Goal: Information Seeking & Learning: Learn about a topic

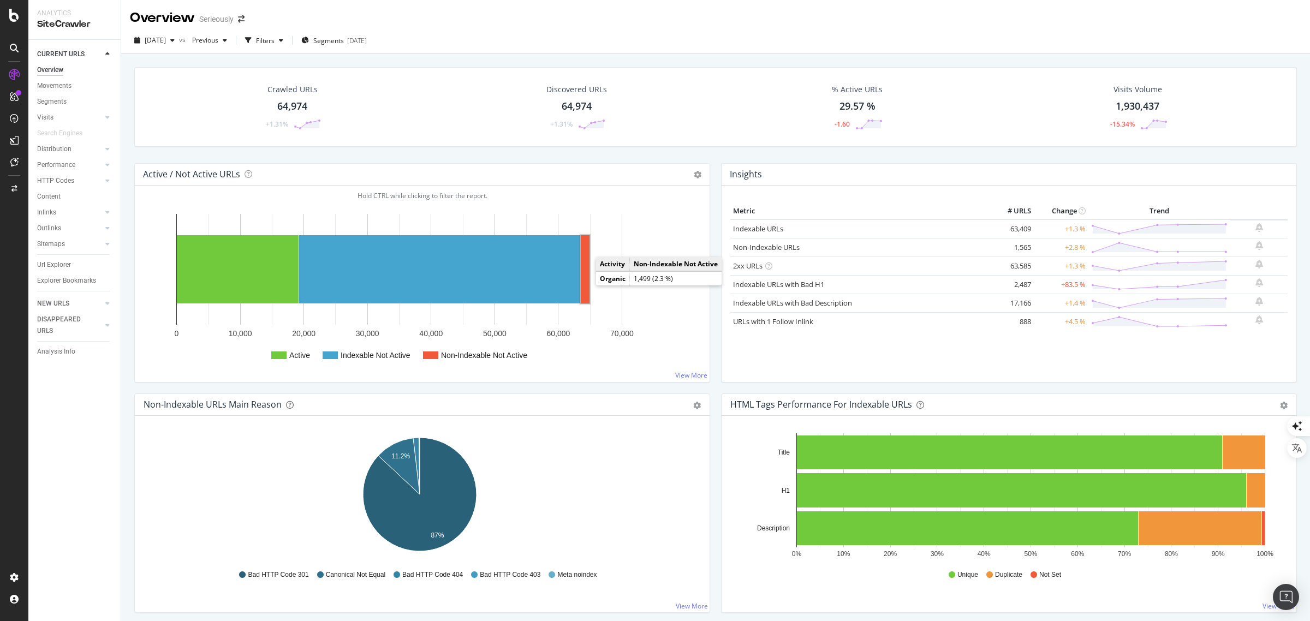
click at [585, 284] on rect "A chart." at bounding box center [585, 269] width 9 height 68
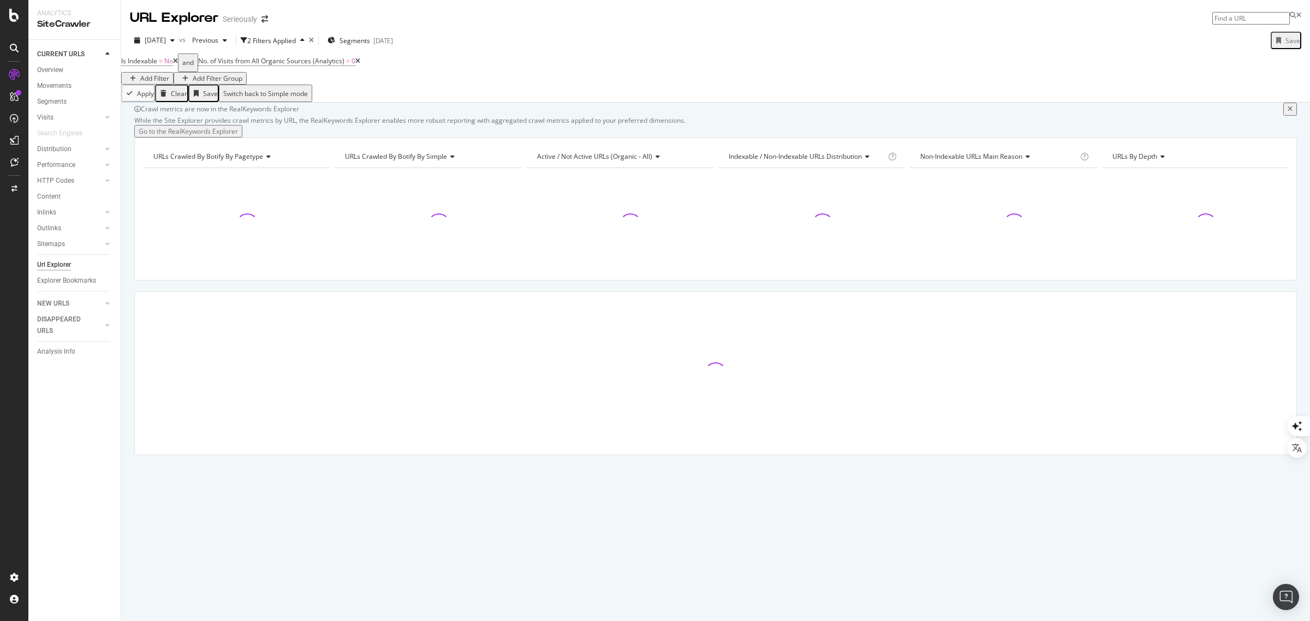
click at [360, 64] on icon at bounding box center [357, 61] width 5 height 7
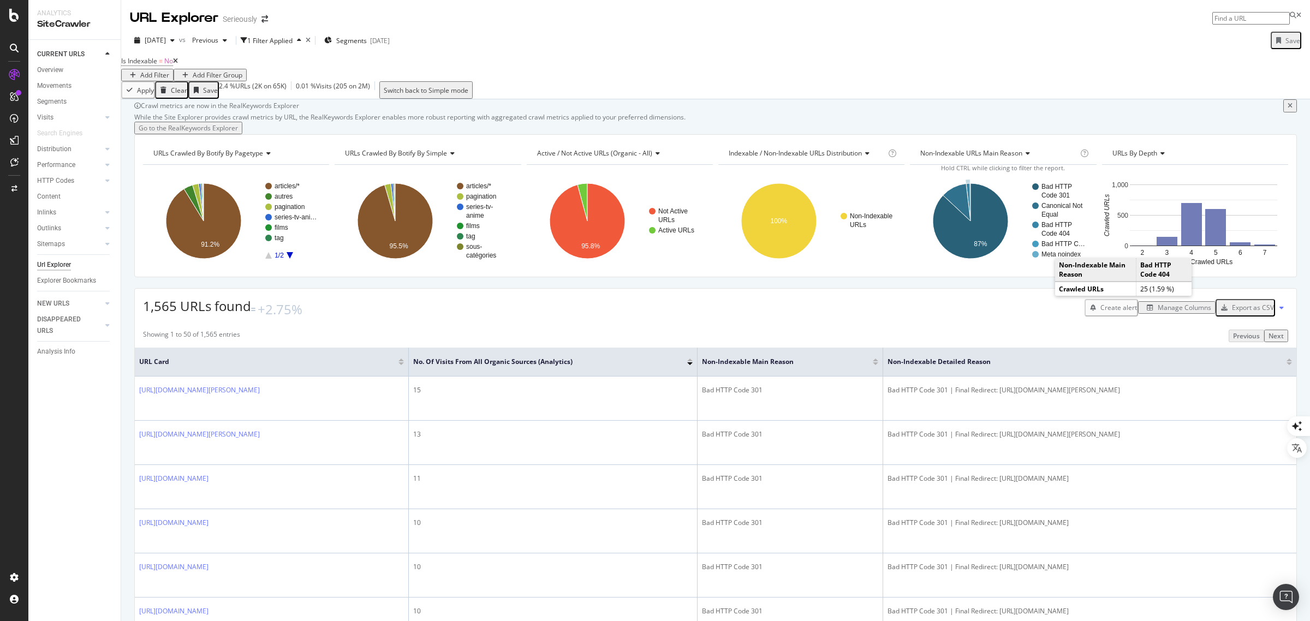
click at [1043, 229] on text "Bad HTTP" at bounding box center [1056, 225] width 31 height 8
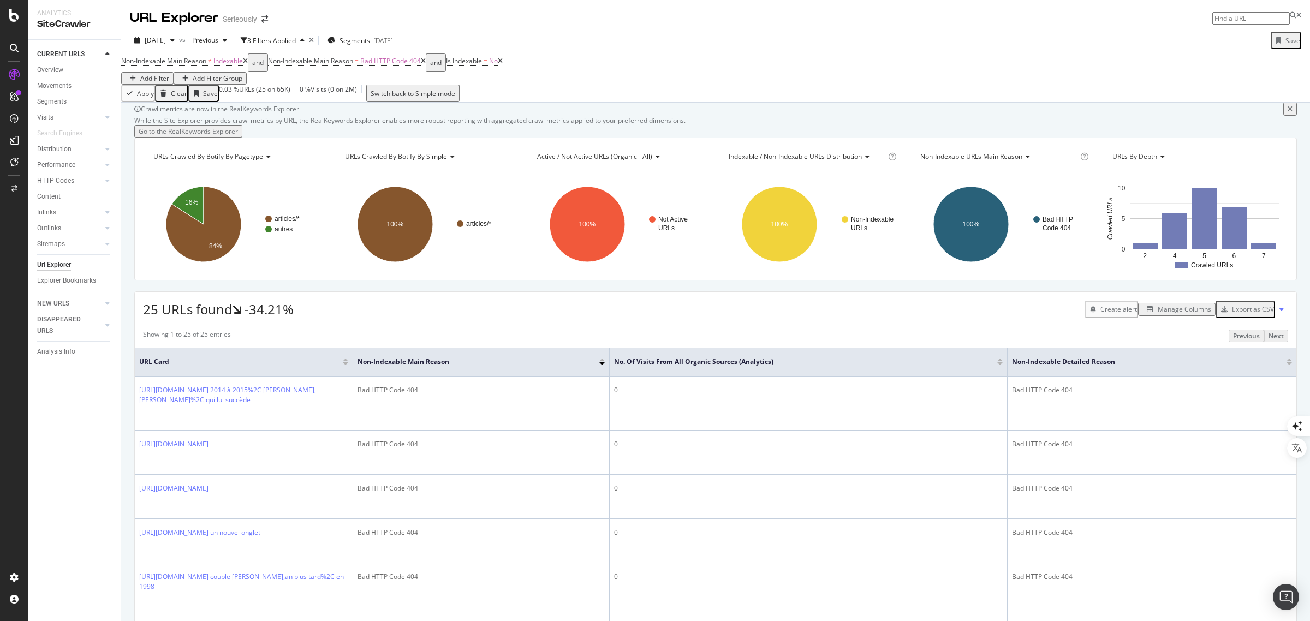
click at [248, 64] on icon at bounding box center [245, 61] width 5 height 7
click at [1146, 315] on button "Manage Columns" at bounding box center [1176, 309] width 77 height 13
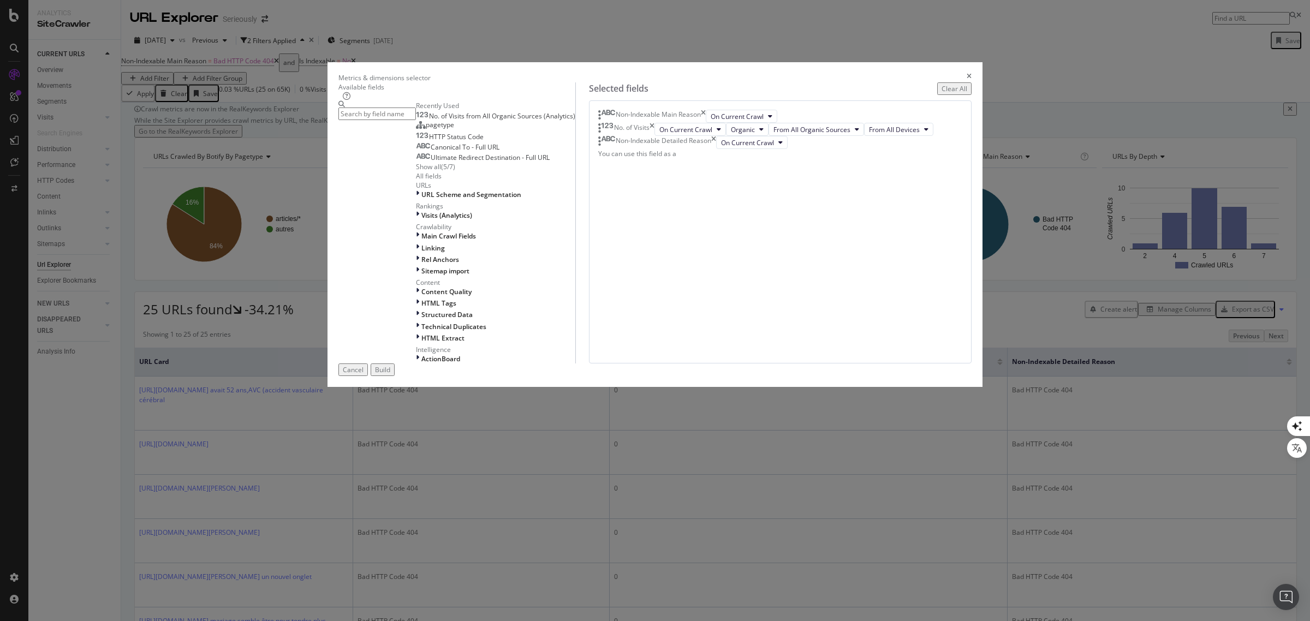
click at [654, 136] on icon "times" at bounding box center [651, 129] width 5 height 13
click at [706, 123] on icon "times" at bounding box center [703, 116] width 5 height 13
click at [416, 120] on input "modal" at bounding box center [376, 114] width 77 height 13
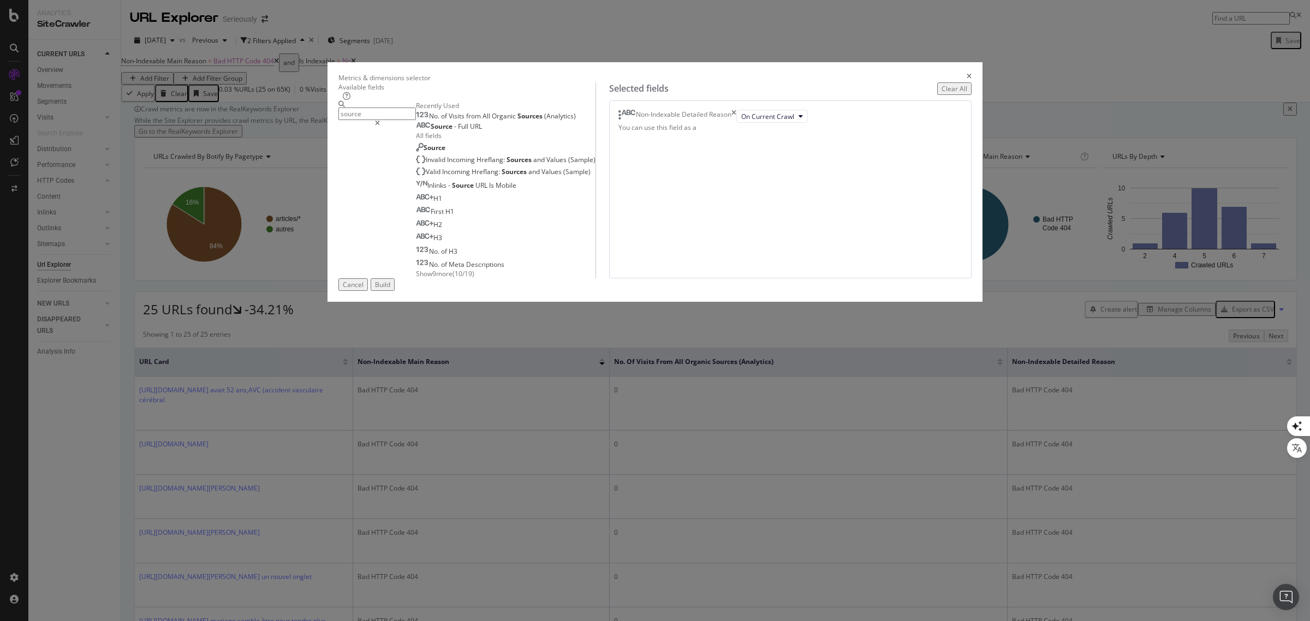
click at [452, 278] on span "Show 9 more" at bounding box center [434, 273] width 37 height 9
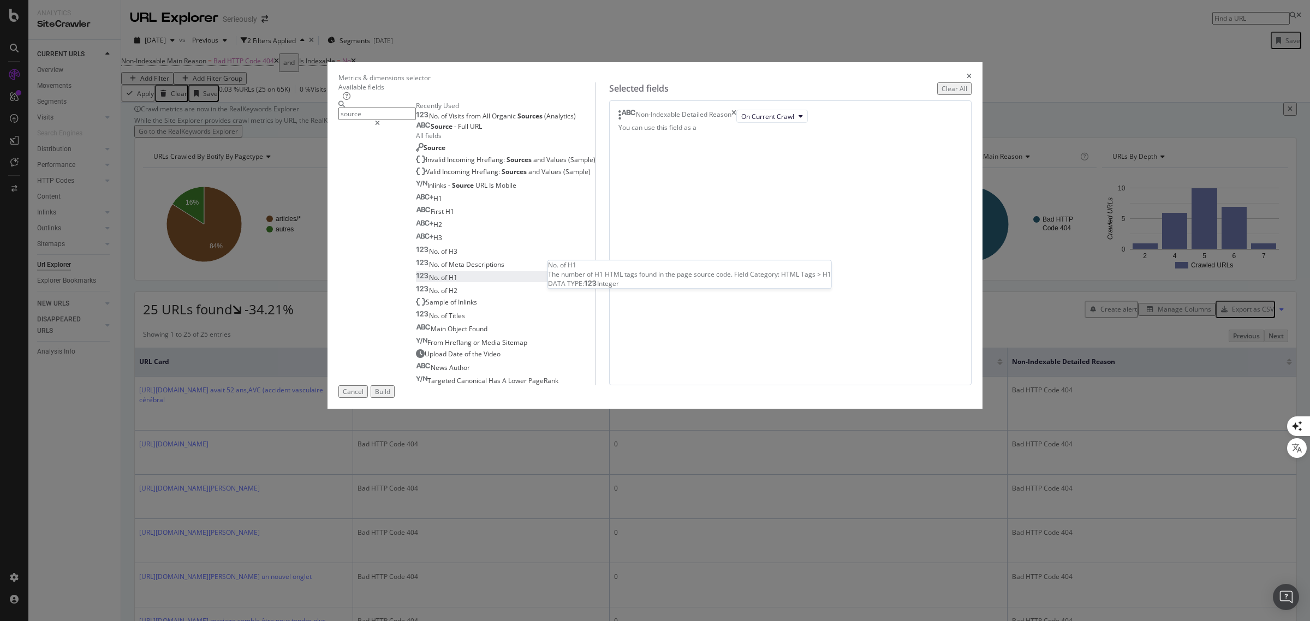
scroll to position [56, 0]
click at [445, 152] on div "Source" at bounding box center [430, 147] width 29 height 9
click at [699, 139] on div "Select a field (mandatory)" at bounding box center [679, 129] width 39 height 19
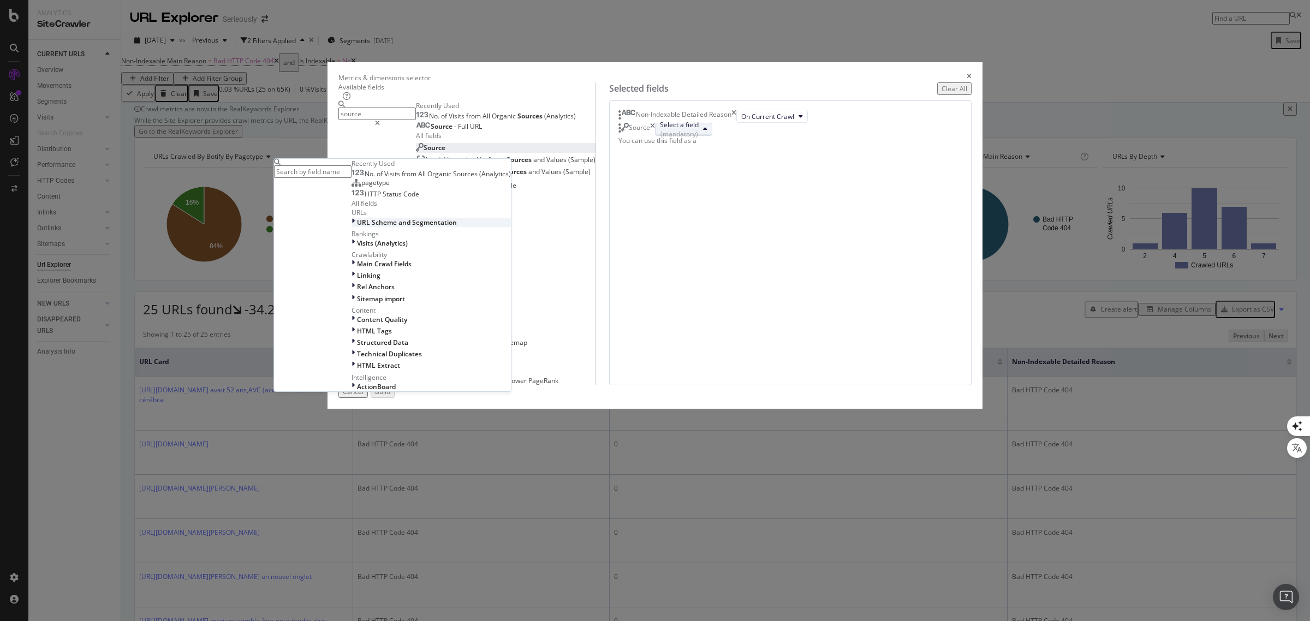
click at [457, 227] on span "URL Scheme and Segmentation" at bounding box center [407, 222] width 100 height 9
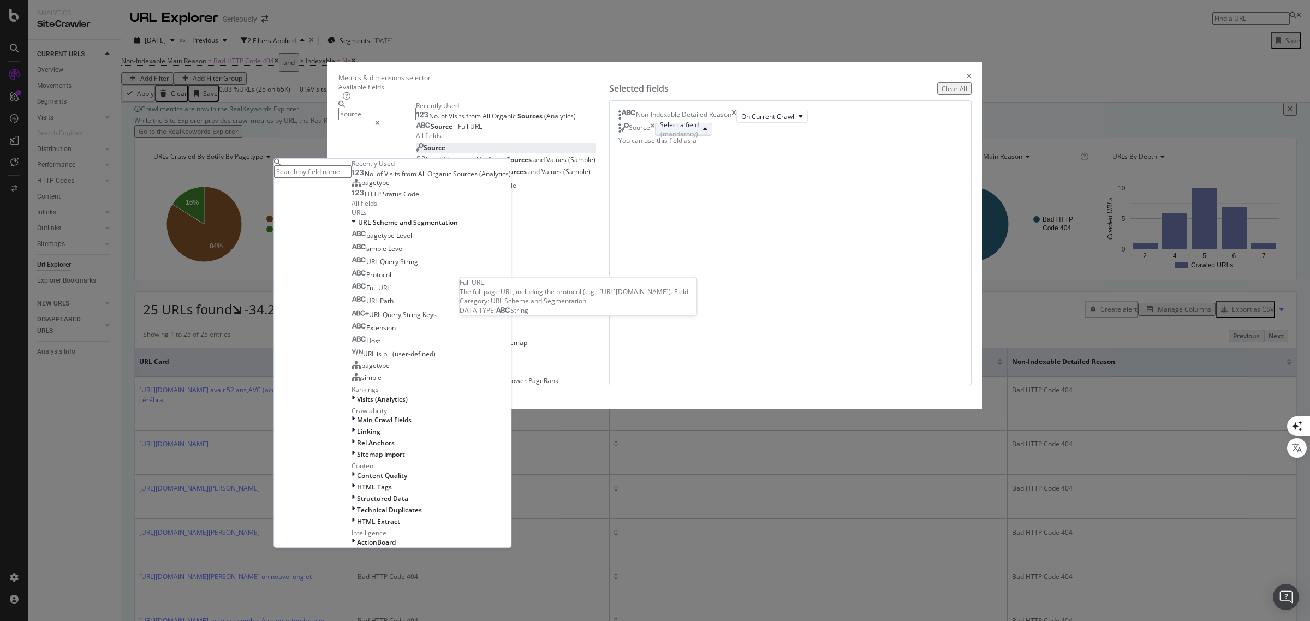
click at [390, 293] on span "Full URL" at bounding box center [378, 287] width 24 height 9
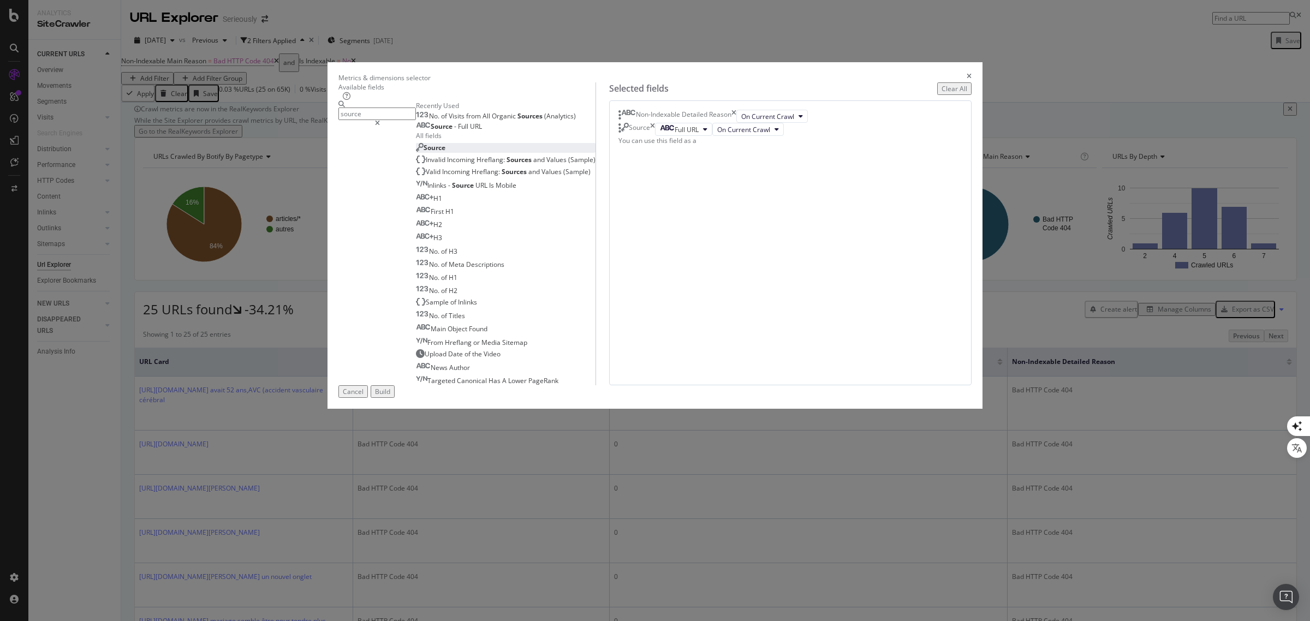
click at [416, 120] on input "source" at bounding box center [376, 114] width 77 height 13
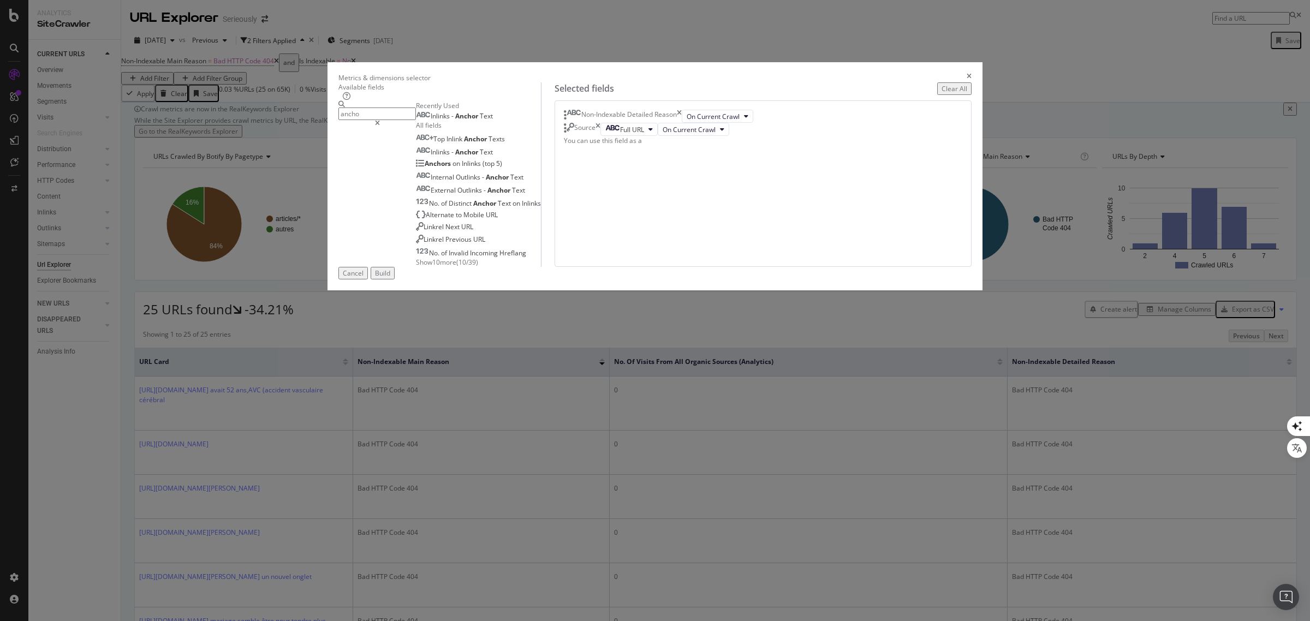
scroll to position [0, 0]
type input "anchor"
click at [493, 121] on span "Text" at bounding box center [486, 115] width 13 height 9
click at [390, 278] on div "Build" at bounding box center [382, 273] width 15 height 9
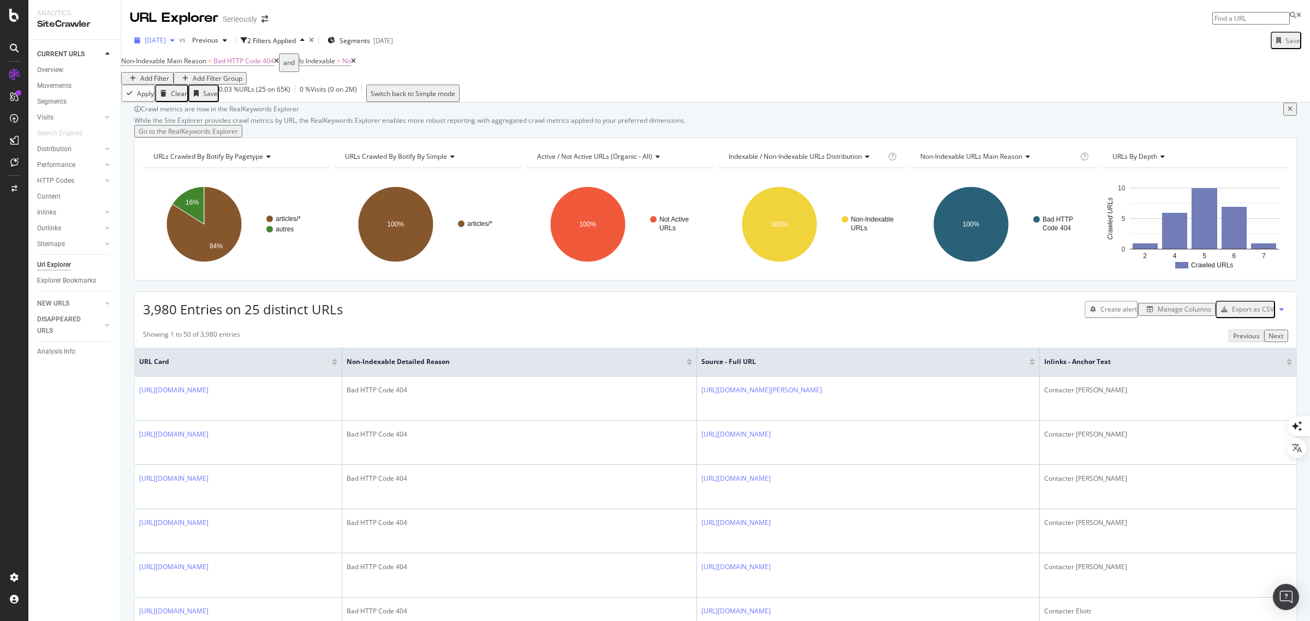
click at [154, 37] on span "[DATE]" at bounding box center [155, 39] width 21 height 9
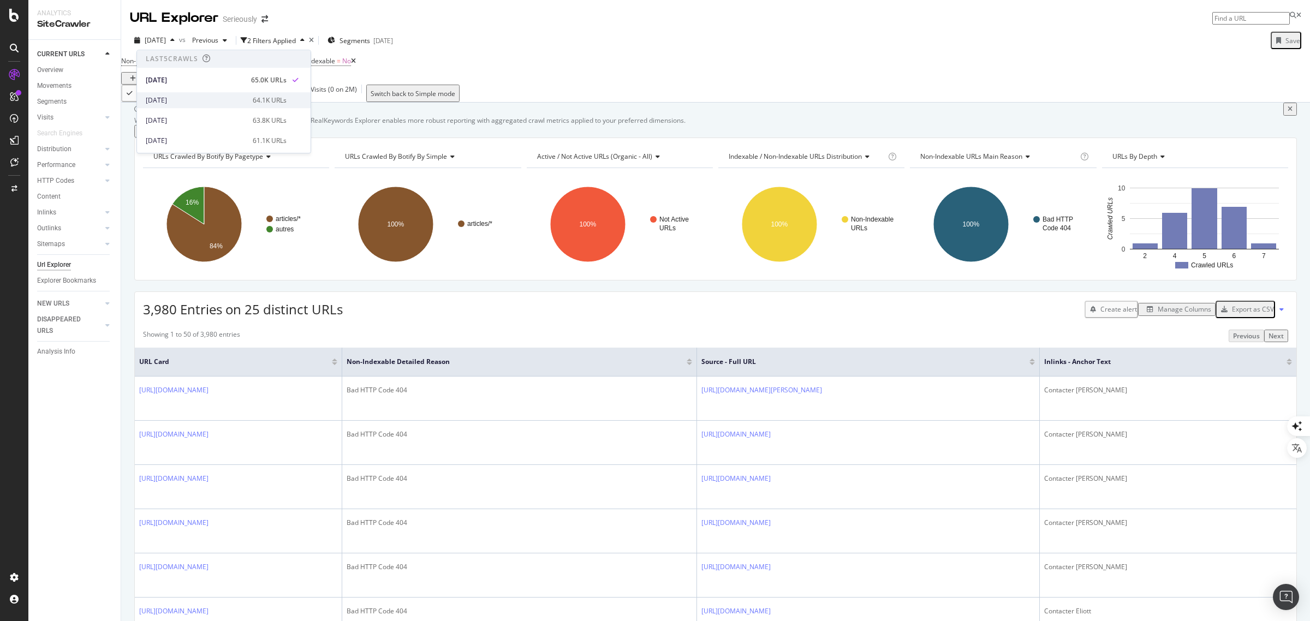
click at [178, 96] on div "[DATE]" at bounding box center [196, 101] width 100 height 10
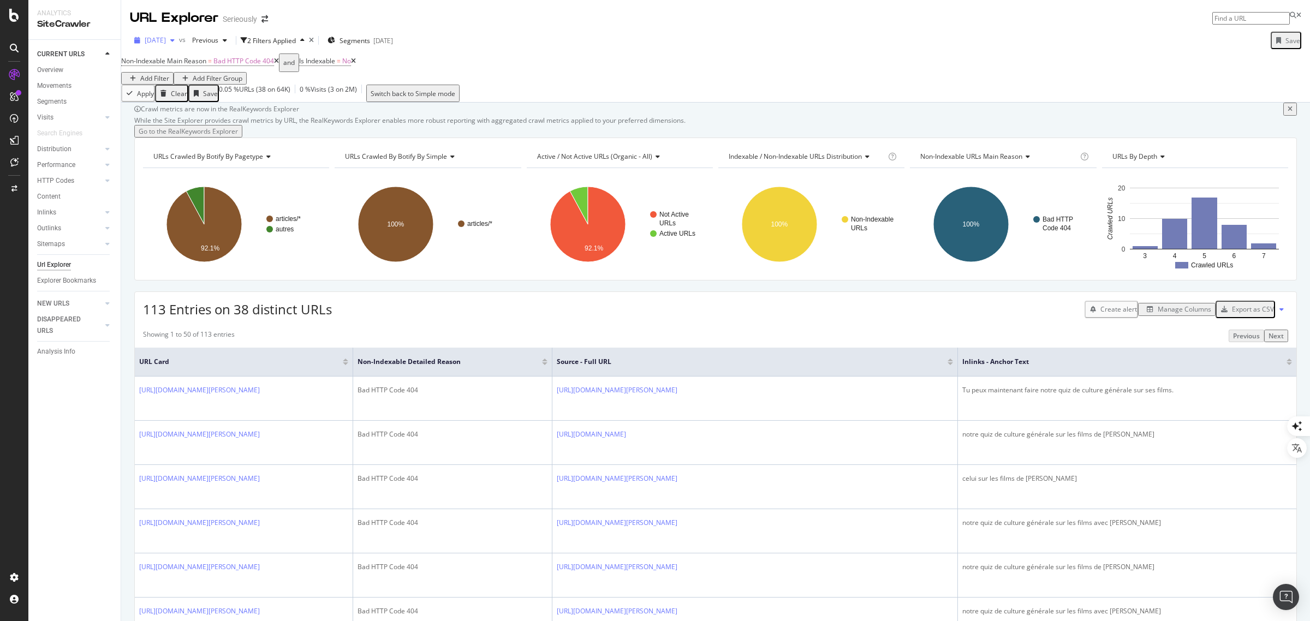
click at [166, 40] on span "[DATE]" at bounding box center [155, 39] width 21 height 9
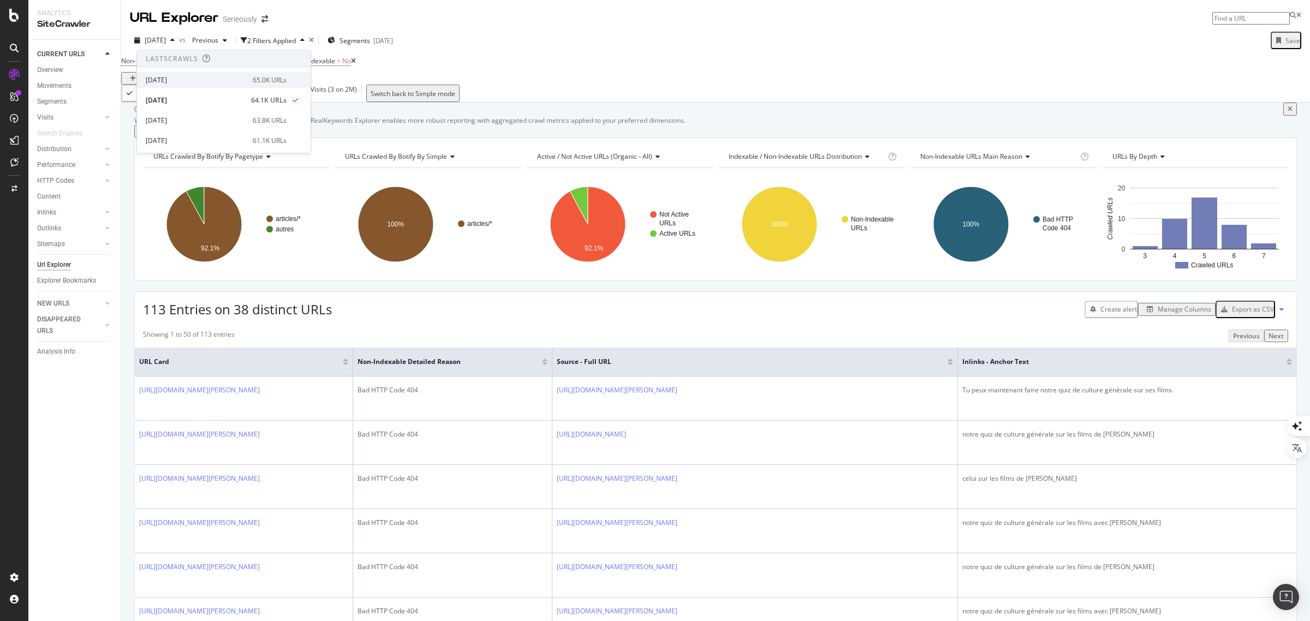
click at [182, 80] on div "[DATE]" at bounding box center [196, 80] width 100 height 10
